Goal: Information Seeking & Learning: Learn about a topic

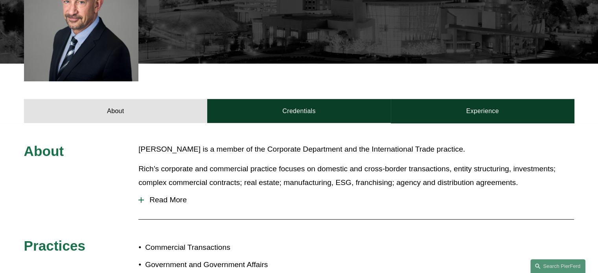
scroll to position [248, 0]
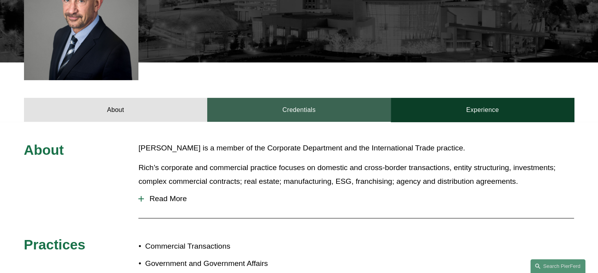
click at [256, 114] on link "Credentials" at bounding box center [299, 110] width 184 height 24
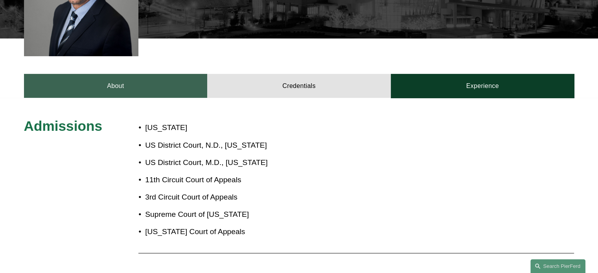
scroll to position [269, 0]
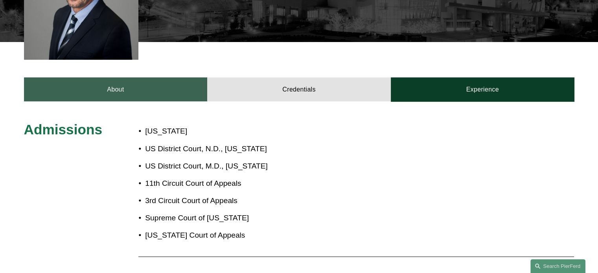
click at [153, 92] on link "About" at bounding box center [116, 89] width 184 height 24
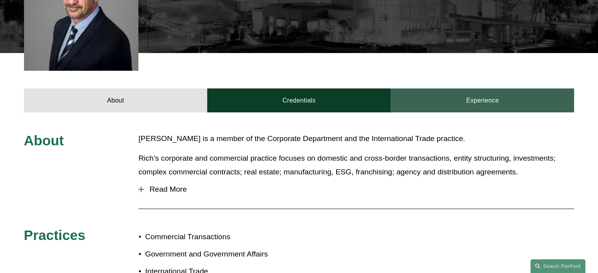
scroll to position [254, 0]
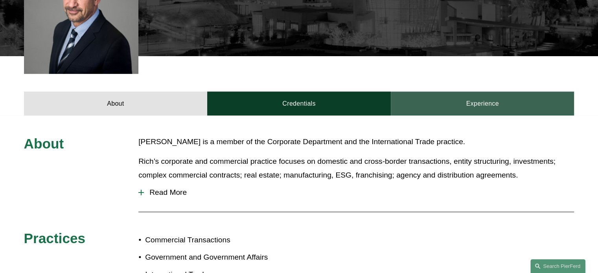
click at [462, 108] on link "Experience" at bounding box center [483, 104] width 184 height 24
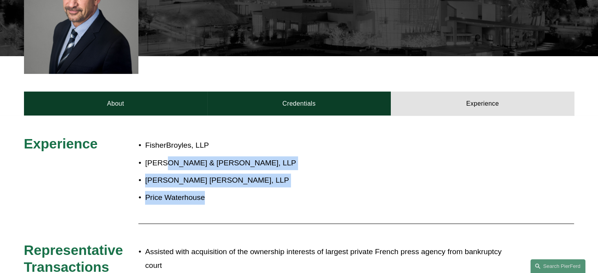
drag, startPoint x: 212, startPoint y: 207, endPoint x: 163, endPoint y: 160, distance: 67.9
click at [163, 160] on div "FisherBroyles, LLP [PERSON_NAME] & [PERSON_NAME], LLP [PERSON_NAME] [PERSON_NAM…" at bounding box center [321, 171] width 367 height 73
click at [163, 160] on p "[PERSON_NAME] & [PERSON_NAME], LLP" at bounding box center [325, 163] width 360 height 14
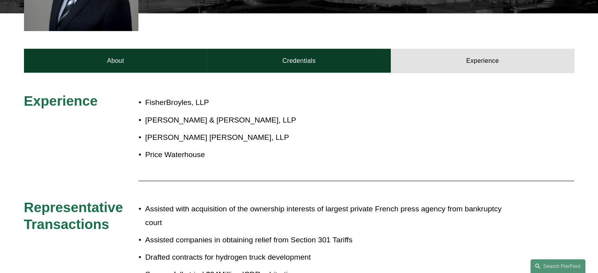
scroll to position [295, 0]
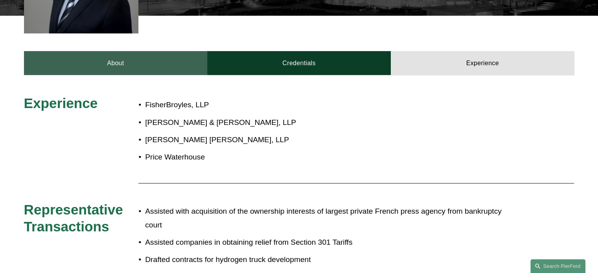
click at [115, 75] on link "About" at bounding box center [116, 63] width 184 height 24
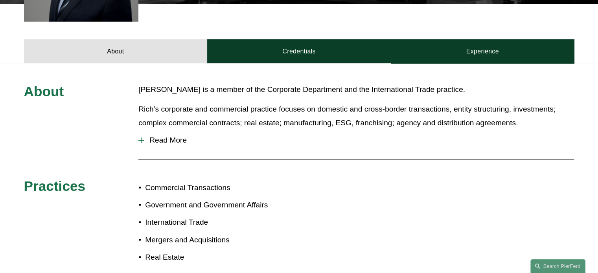
scroll to position [307, 0]
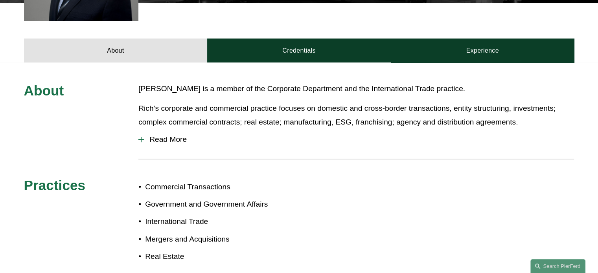
click at [175, 140] on span "Read More" at bounding box center [359, 139] width 430 height 9
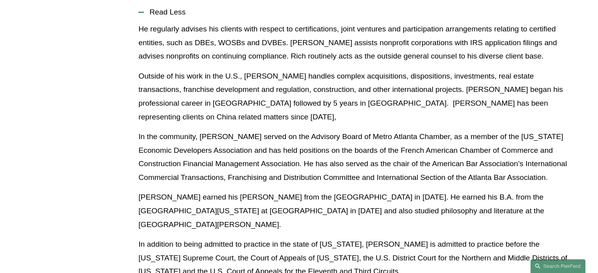
scroll to position [435, 0]
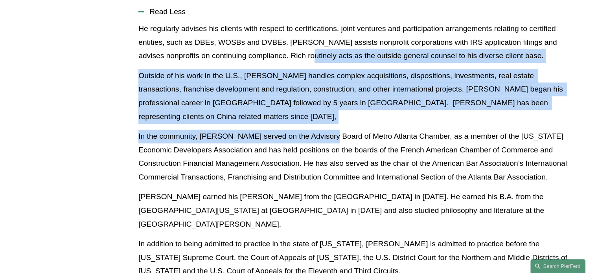
drag, startPoint x: 322, startPoint y: 119, endPoint x: 279, endPoint y: 58, distance: 74.7
click at [279, 58] on div "He regularly advises his clients with respect to certifications, joint ventures…" at bounding box center [356, 153] width 436 height 262
click at [279, 58] on p "He regularly advises his clients with respect to certifications, joint ventures…" at bounding box center [356, 42] width 436 height 41
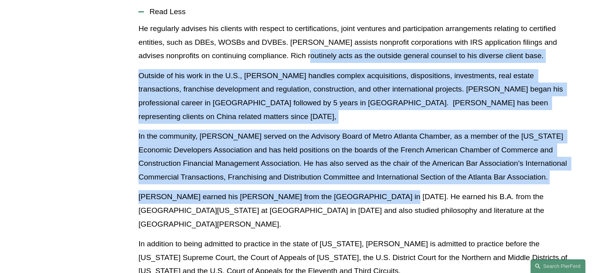
drag, startPoint x: 279, startPoint y: 58, endPoint x: 360, endPoint y: 177, distance: 144.4
click at [360, 177] on div "He regularly advises his clients with respect to certifications, joint ventures…" at bounding box center [356, 153] width 436 height 262
click at [360, 190] on p "[PERSON_NAME] earned his [PERSON_NAME] from the [GEOGRAPHIC_DATA] in [DATE]. He…" at bounding box center [356, 210] width 436 height 41
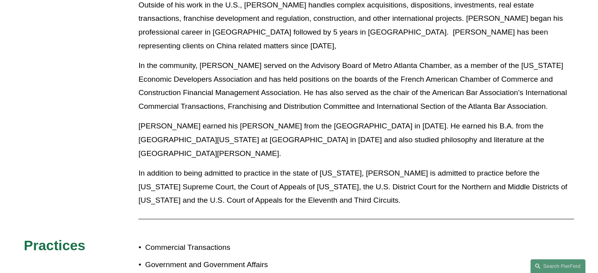
scroll to position [508, 0]
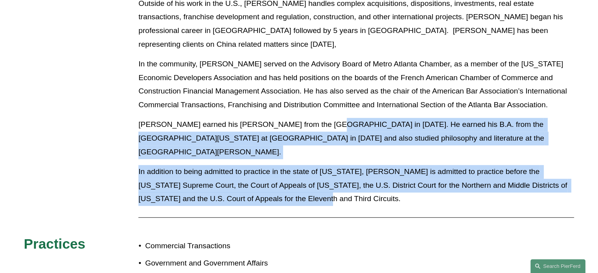
drag, startPoint x: 360, startPoint y: 177, endPoint x: 314, endPoint y: 102, distance: 88.4
click at [314, 102] on div "He regularly advises his clients with respect to certifications, joint ventures…" at bounding box center [356, 81] width 436 height 262
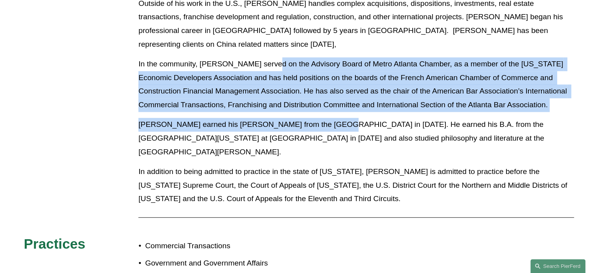
drag, startPoint x: 314, startPoint y: 102, endPoint x: 285, endPoint y: 39, distance: 69.1
click at [285, 39] on div "He regularly advises his clients with respect to certifications, joint ventures…" at bounding box center [356, 81] width 436 height 262
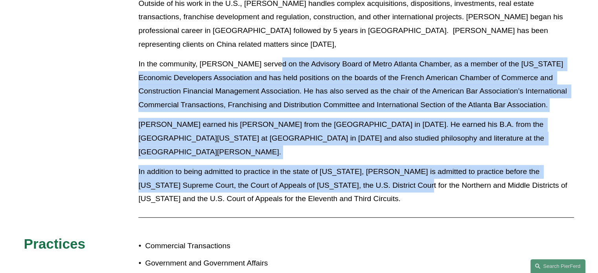
drag, startPoint x: 285, startPoint y: 39, endPoint x: 354, endPoint y: 162, distance: 140.8
click at [354, 162] on div "He regularly advises his clients with respect to certifications, joint ventures…" at bounding box center [356, 81] width 436 height 262
click at [354, 165] on p "In addition to being admitted to practice in the state of [US_STATE], [PERSON_N…" at bounding box center [356, 185] width 436 height 41
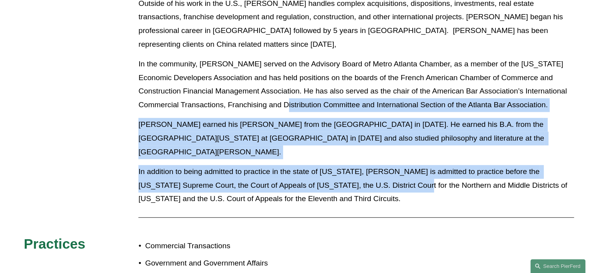
drag, startPoint x: 354, startPoint y: 162, endPoint x: 311, endPoint y: 87, distance: 86.3
click at [311, 87] on div "He regularly advises his clients with respect to certifications, joint ventures…" at bounding box center [356, 81] width 436 height 262
click at [311, 87] on p "In the community, [PERSON_NAME] served on the Advisory Board of Metro Atlanta C…" at bounding box center [356, 84] width 436 height 54
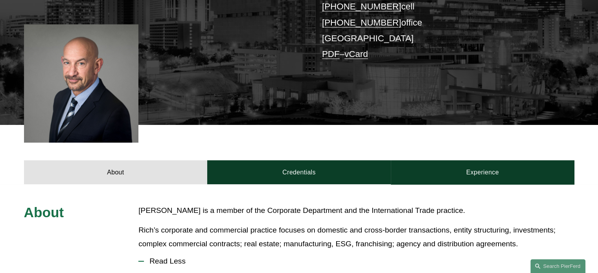
scroll to position [185, 0]
